Goal: Task Accomplishment & Management: Use online tool/utility

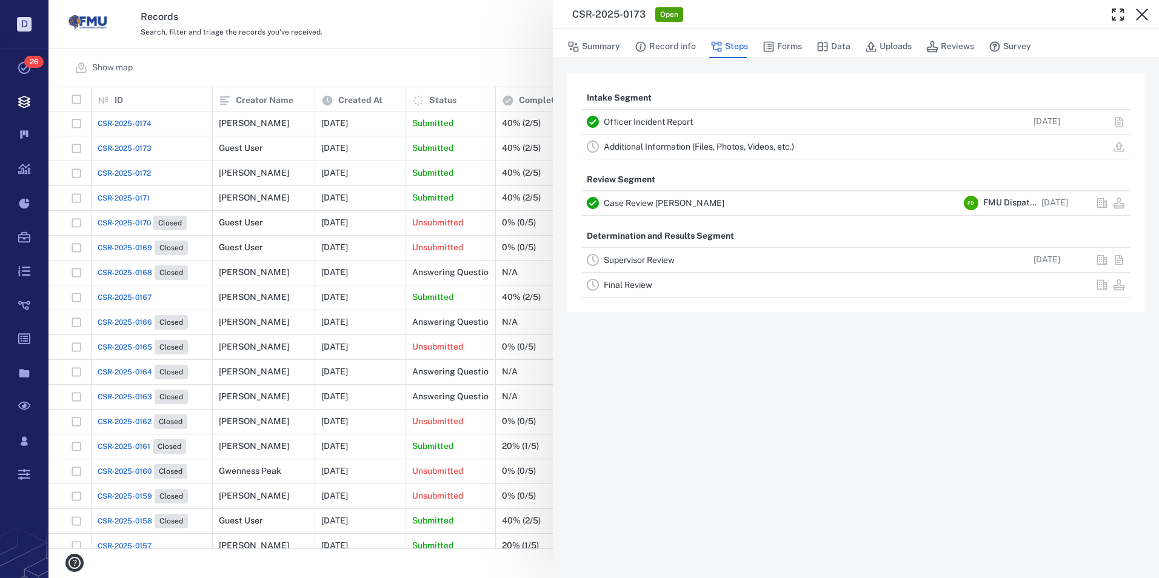
click at [633, 121] on link "Officer Incident Report" at bounding box center [648, 122] width 89 height 10
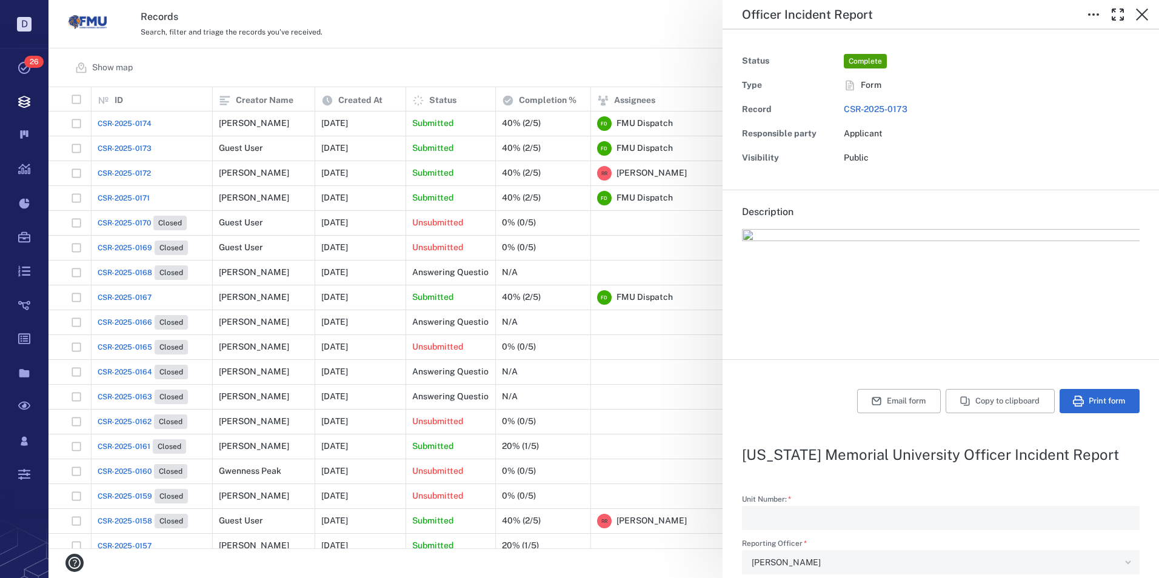
type input "**********"
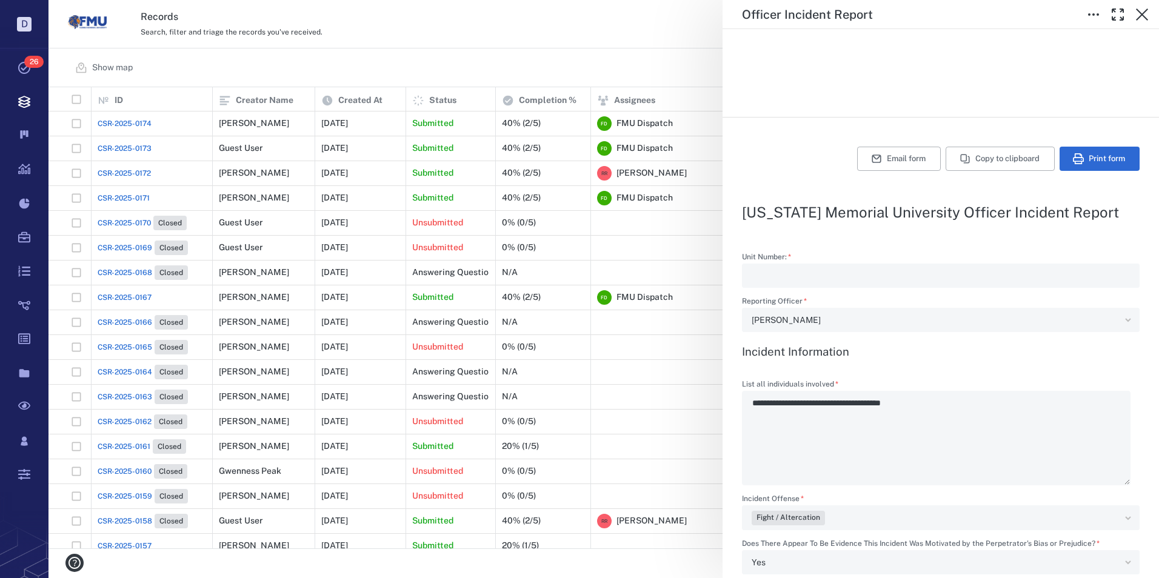
scroll to position [182, 0]
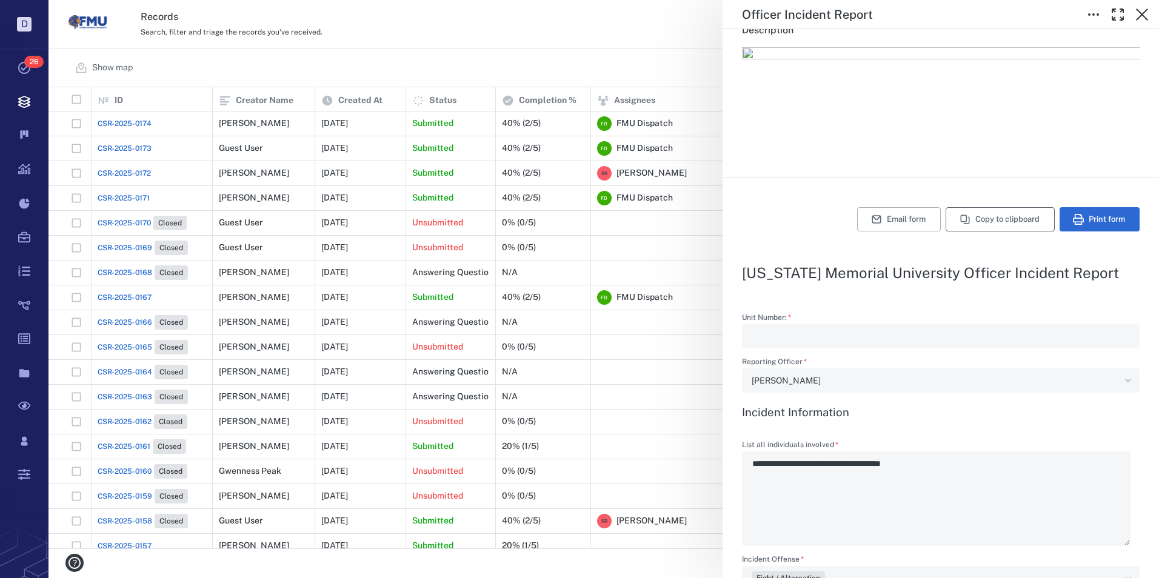
click at [991, 219] on button "Copy to clipboard" at bounding box center [999, 219] width 109 height 24
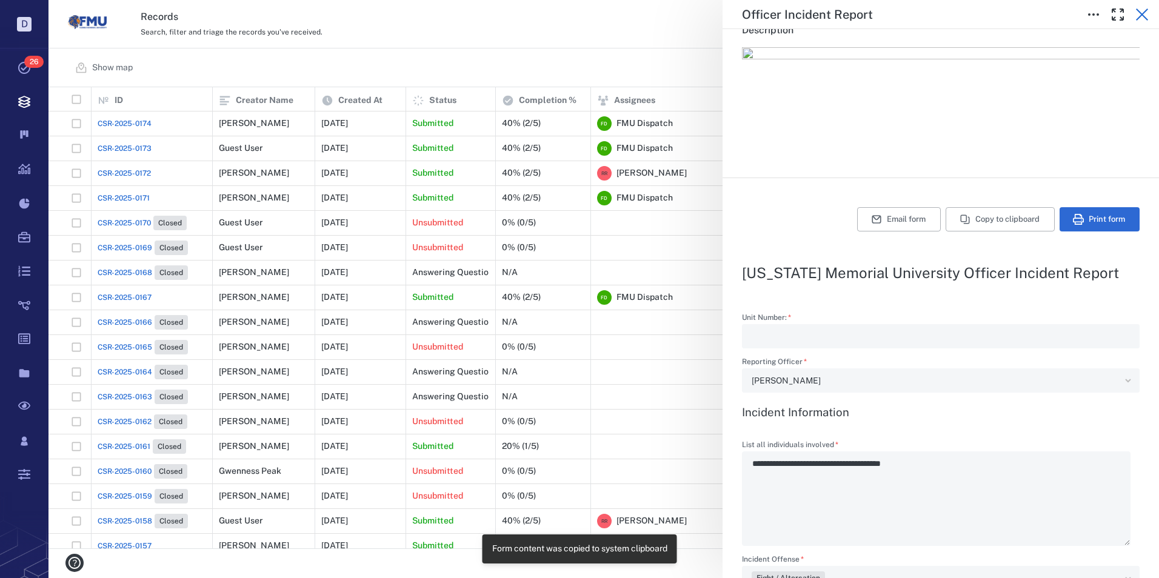
click at [1140, 12] on icon "button" at bounding box center [1142, 14] width 12 height 12
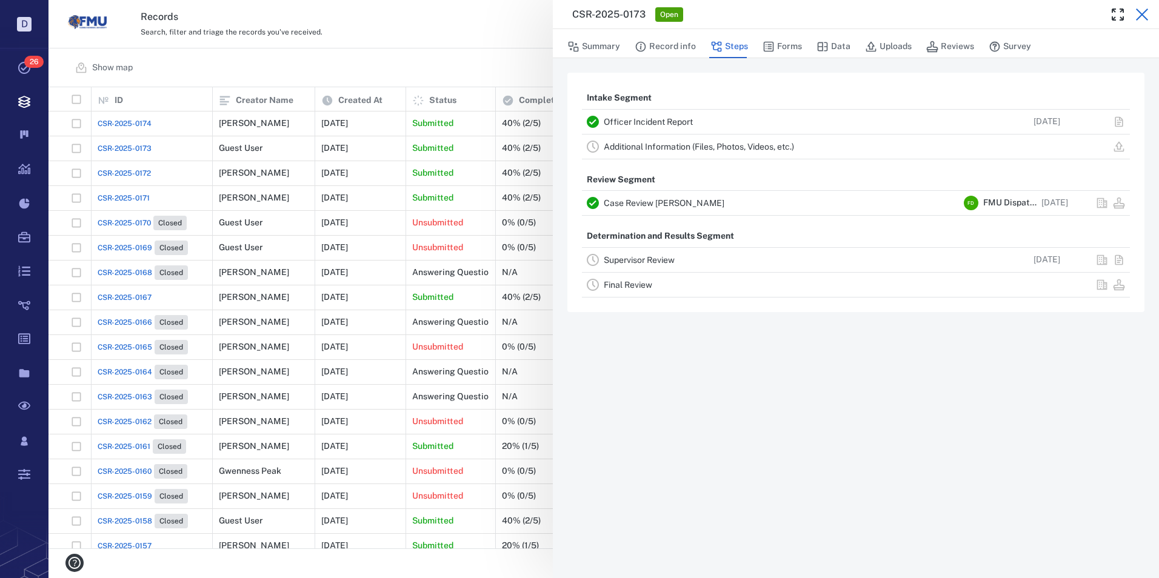
click at [1144, 15] on icon "button" at bounding box center [1141, 14] width 15 height 15
